Goal: Task Accomplishment & Management: Use online tool/utility

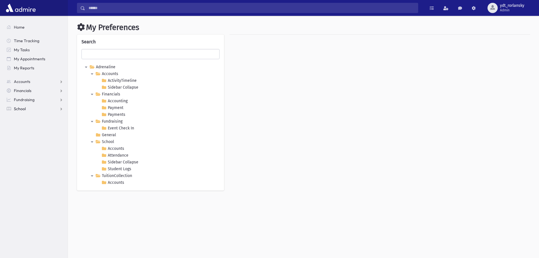
click at [22, 108] on span "School" at bounding box center [20, 108] width 12 height 5
click at [31, 127] on span "Attendance" at bounding box center [27, 126] width 21 height 5
click at [30, 135] on span "Entry" at bounding box center [27, 135] width 10 height 5
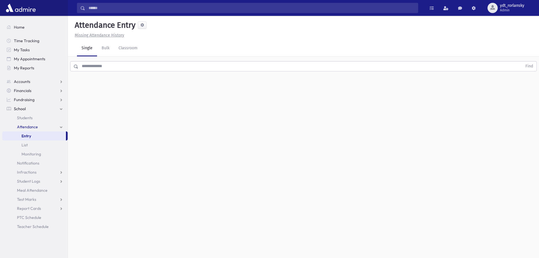
click at [287, 120] on div "Attendance Entry Missing Attendance History Single Bulk Classroom Find 0 record…" at bounding box center [303, 137] width 471 height 242
